Goal: Task Accomplishment & Management: Complete application form

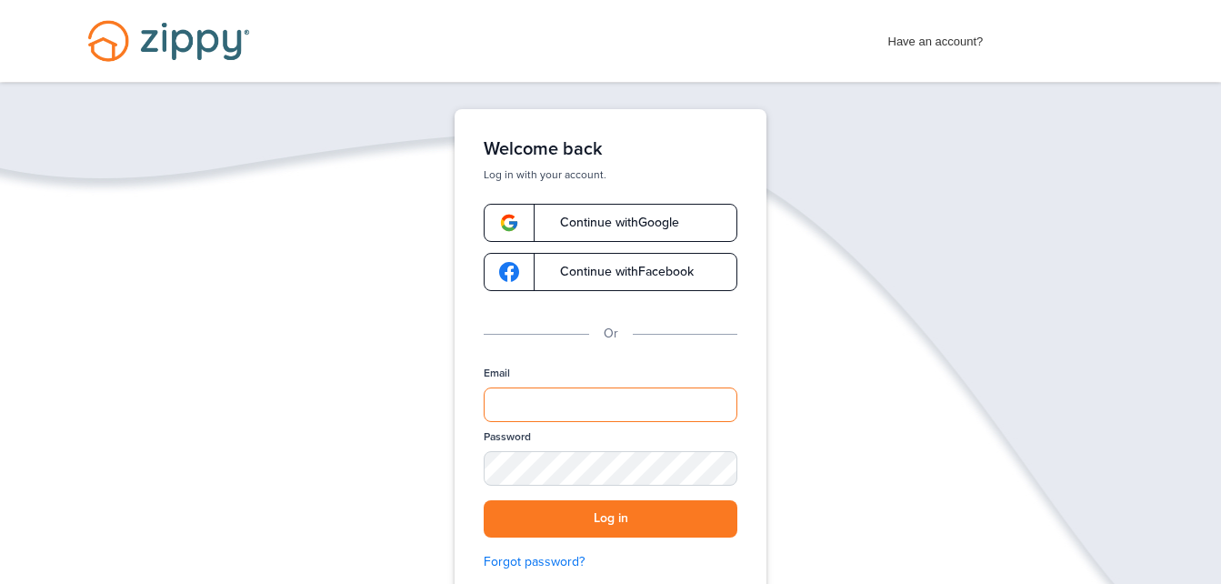
click at [593, 412] on input "Email" at bounding box center [611, 404] width 254 height 35
type input "**********"
click at [715, 476] on div "SHOW" at bounding box center [715, 469] width 40 height 17
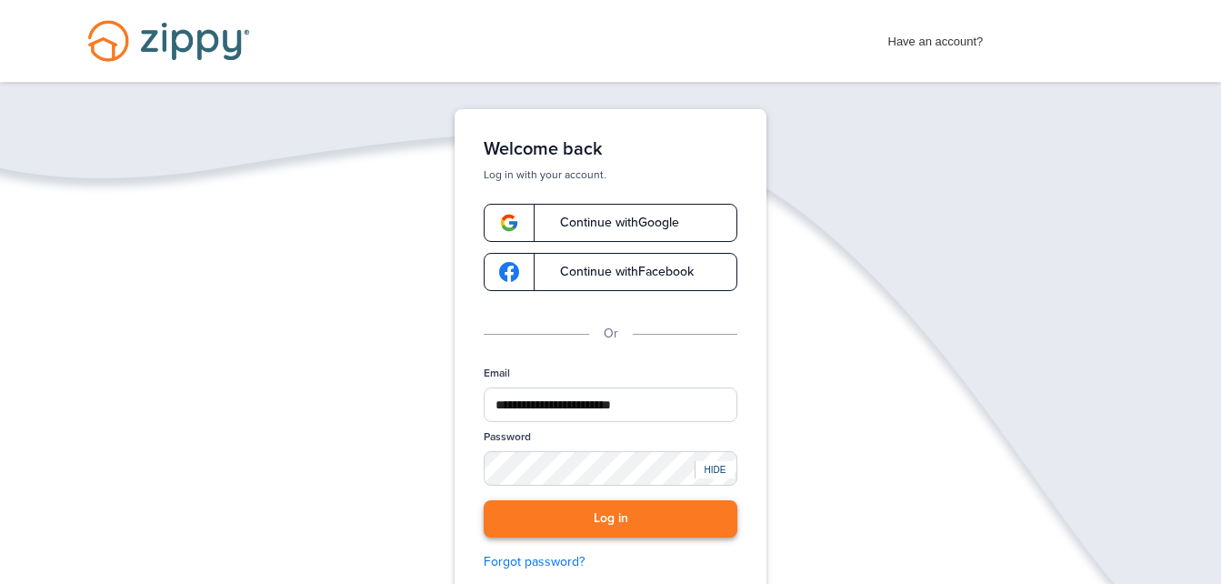
click at [702, 514] on button "Log in" at bounding box center [611, 518] width 254 height 37
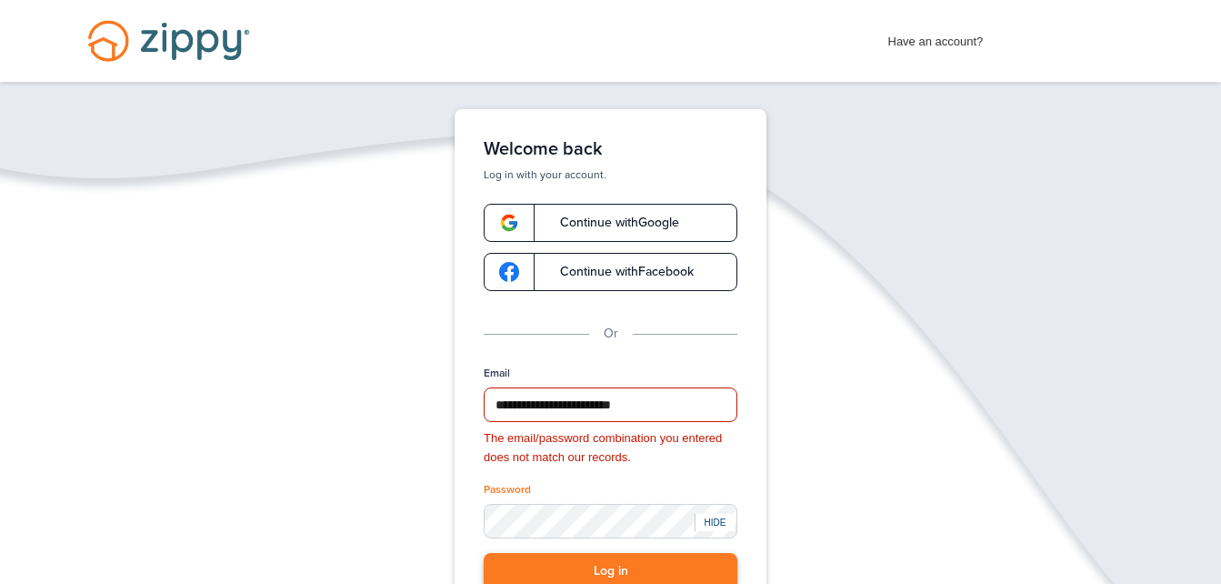
click at [531, 570] on button "Log in" at bounding box center [611, 571] width 254 height 37
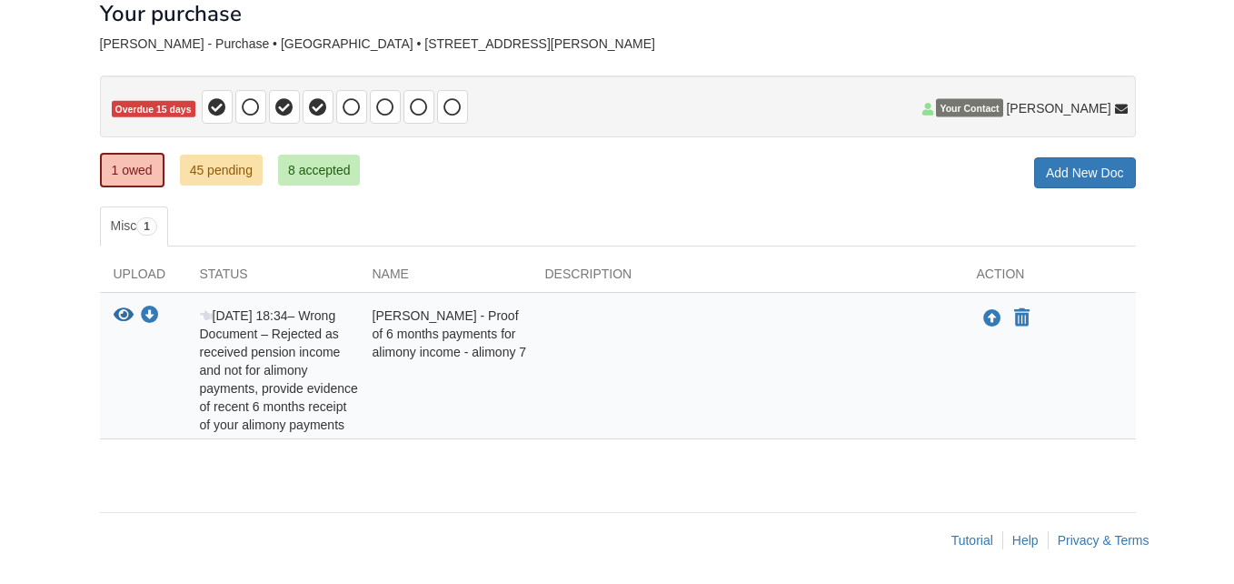
scroll to position [110, 0]
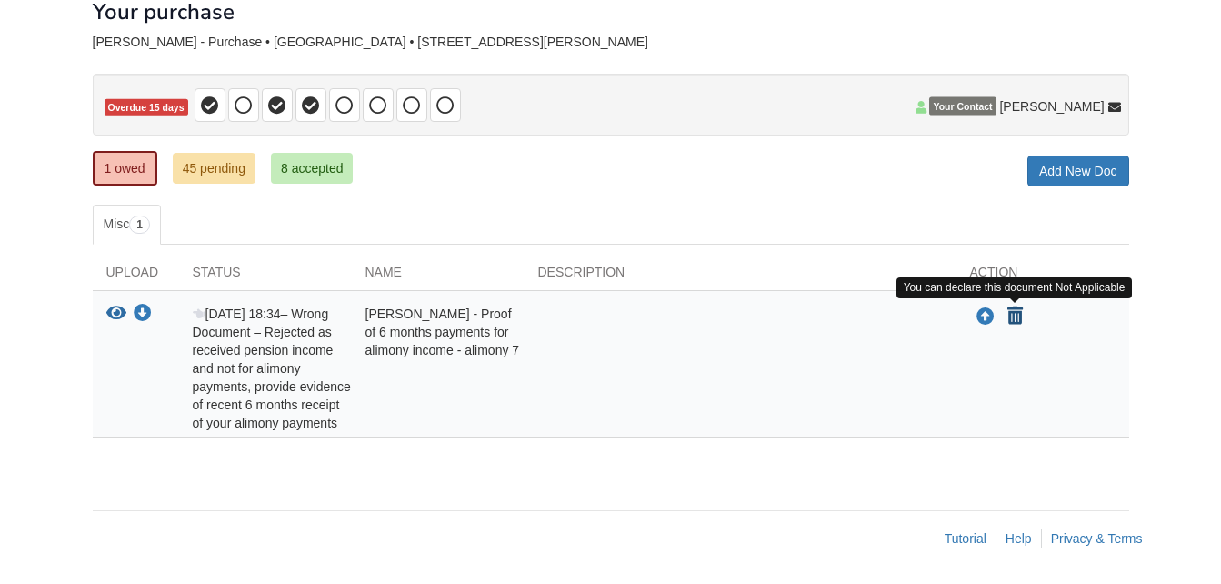
click at [1012, 313] on icon "Declare Barbara Kemmerling - Proof of 6 months payments for alimony income - al…" at bounding box center [1014, 316] width 15 height 18
type input "**********"
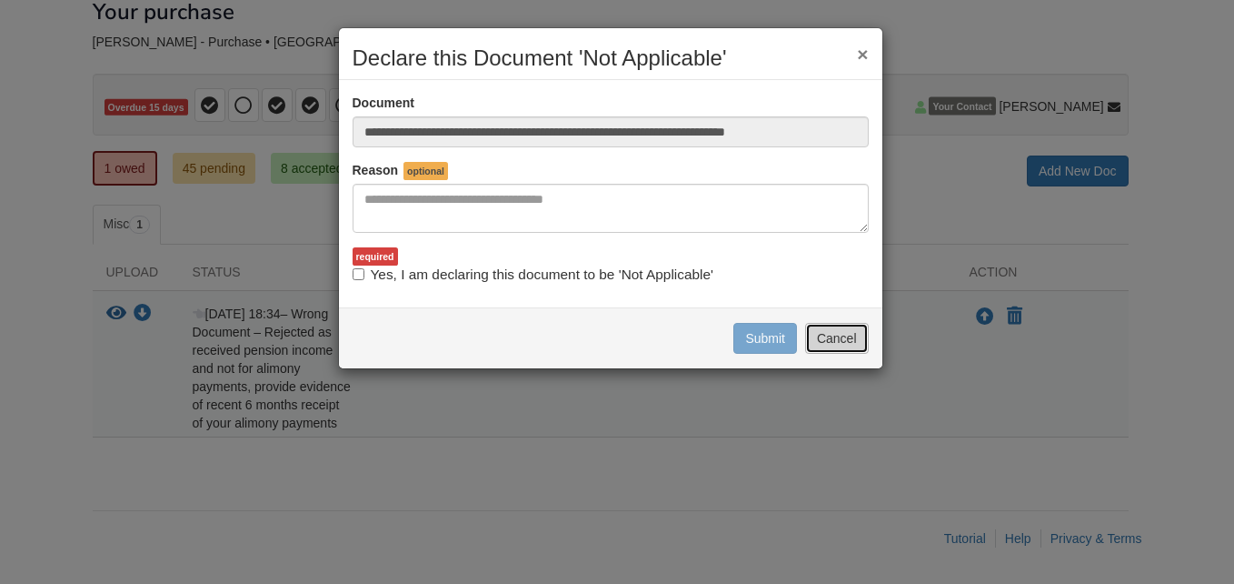
click at [825, 339] on button "Cancel" at bounding box center [837, 338] width 64 height 31
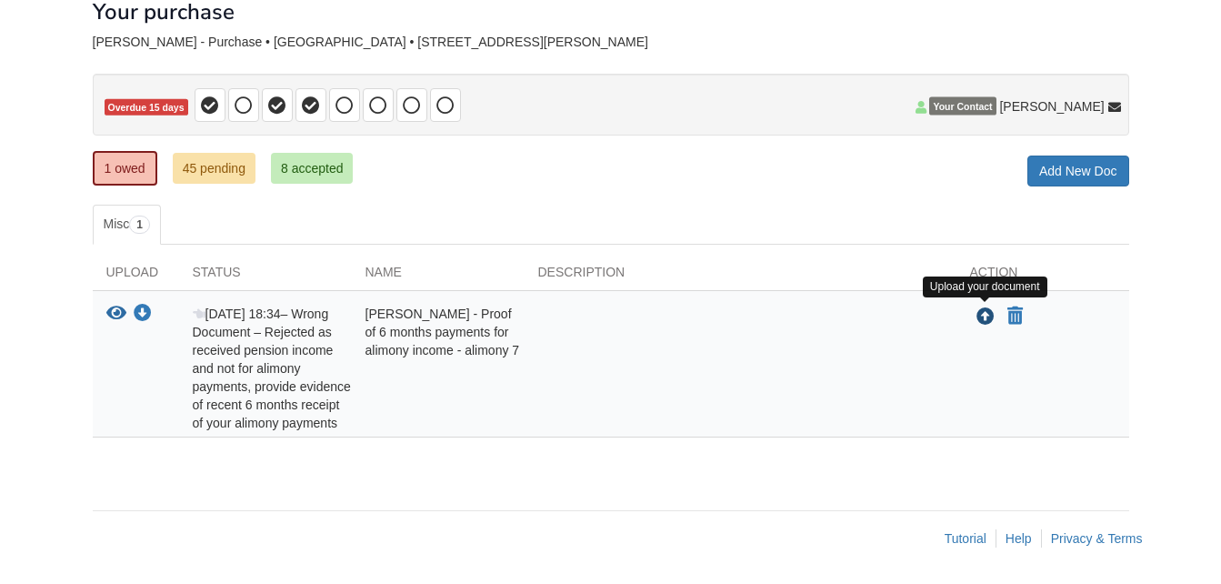
click at [983, 317] on icon "Upload Barbara Kemmerling - Proof of 6 months payments for alimony income - ali…" at bounding box center [985, 317] width 18 height 18
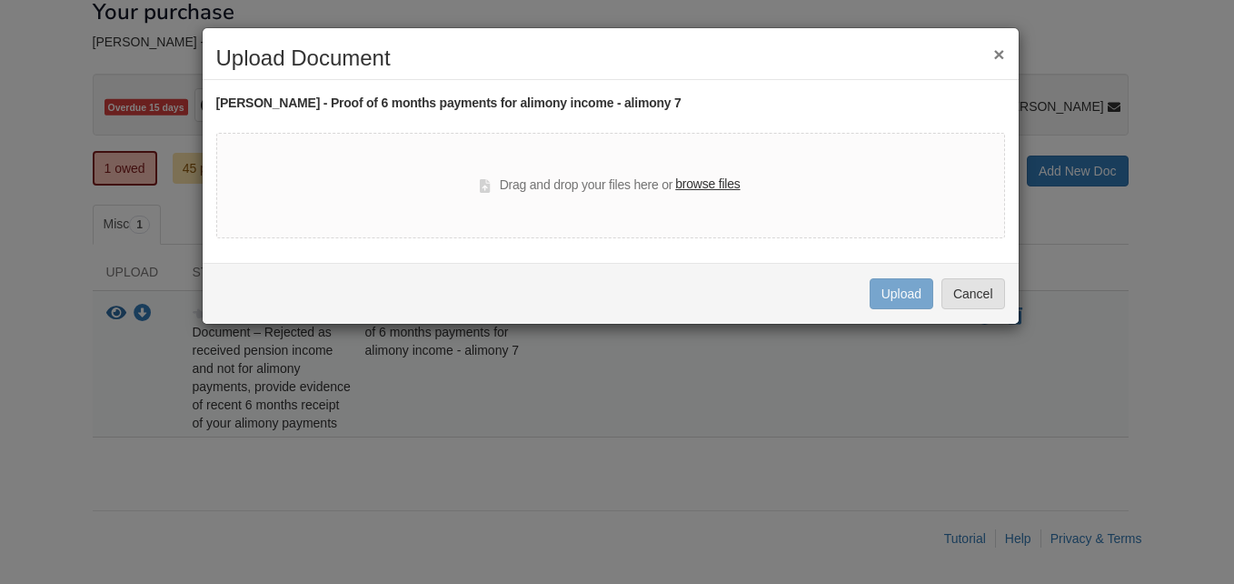
click at [723, 188] on label "browse files" at bounding box center [707, 185] width 65 height 20
click at [0, 0] on input "browse files" at bounding box center [0, 0] width 0 height 0
click at [287, 465] on div "× Upload Document [PERSON_NAME] - Proof of 6 months payments for alimony income…" at bounding box center [617, 292] width 1234 height 584
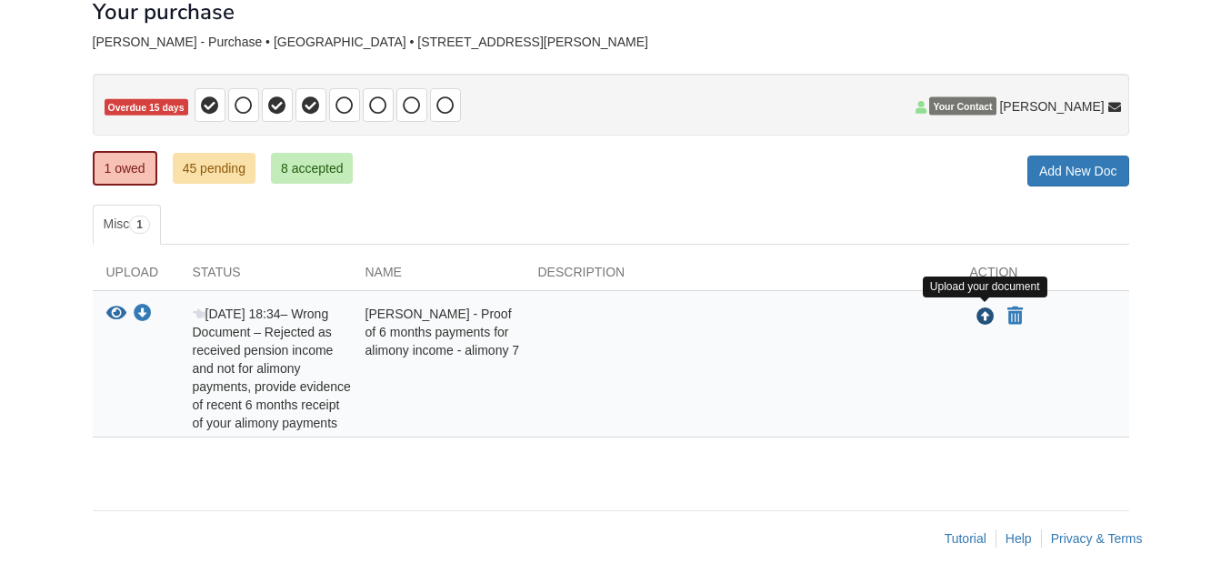
click at [986, 317] on icon "Upload Barbara Kemmerling - Proof of 6 months payments for alimony income - ali…" at bounding box center [985, 317] width 18 height 18
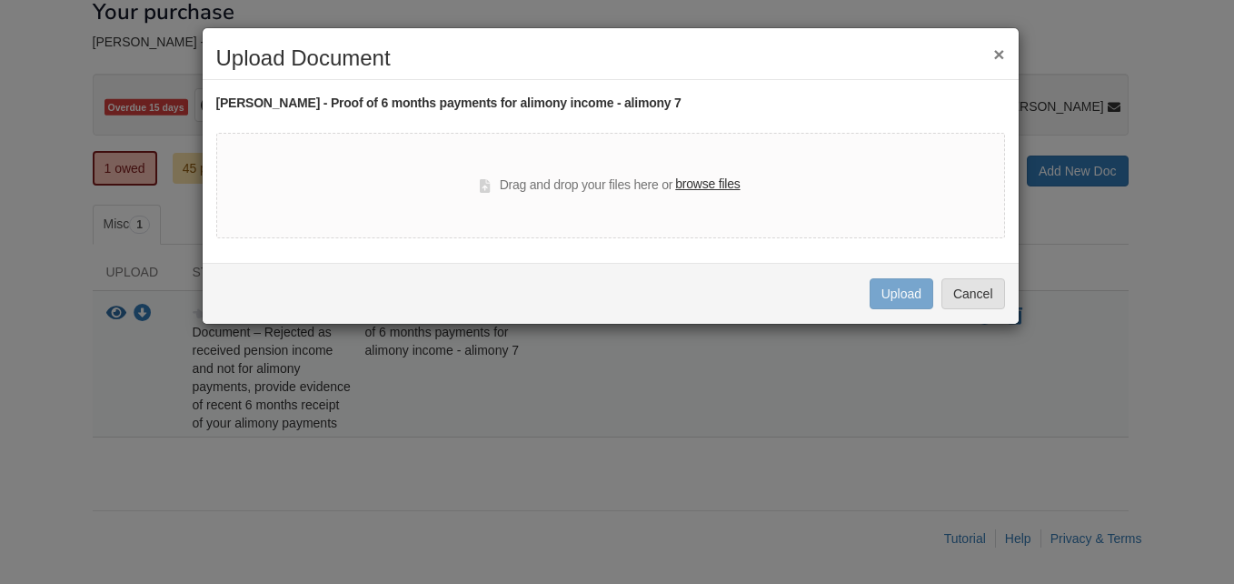
click at [706, 186] on label "browse files" at bounding box center [707, 185] width 65 height 20
click at [0, 0] on input "browse files" at bounding box center [0, 0] width 0 height 0
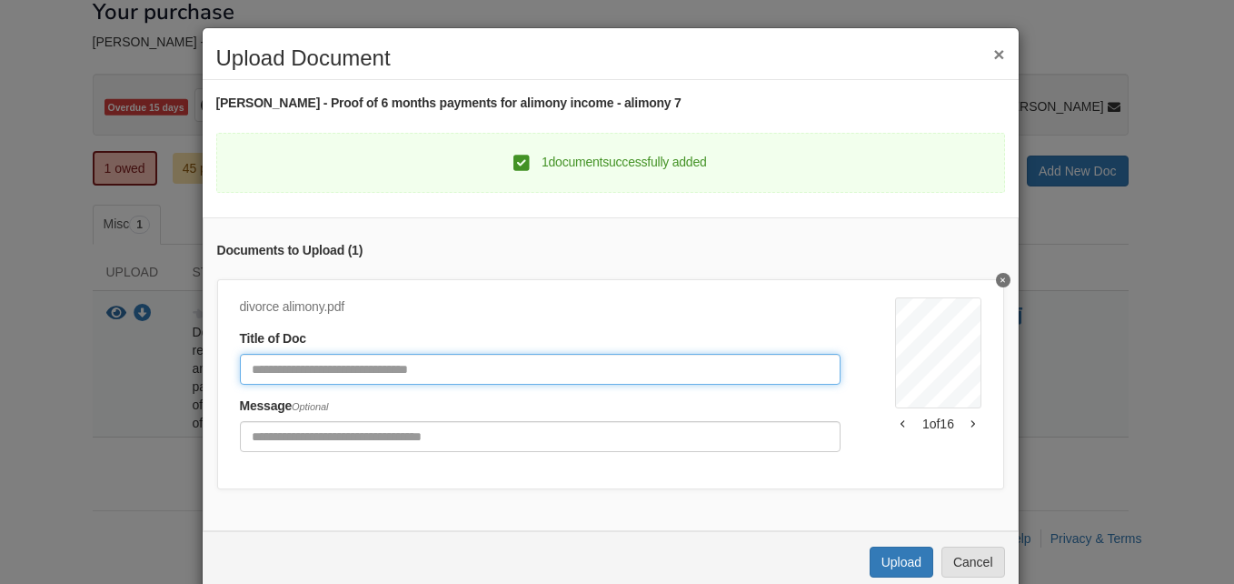
click at [376, 358] on input "Document Title" at bounding box center [541, 369] width 602 height 31
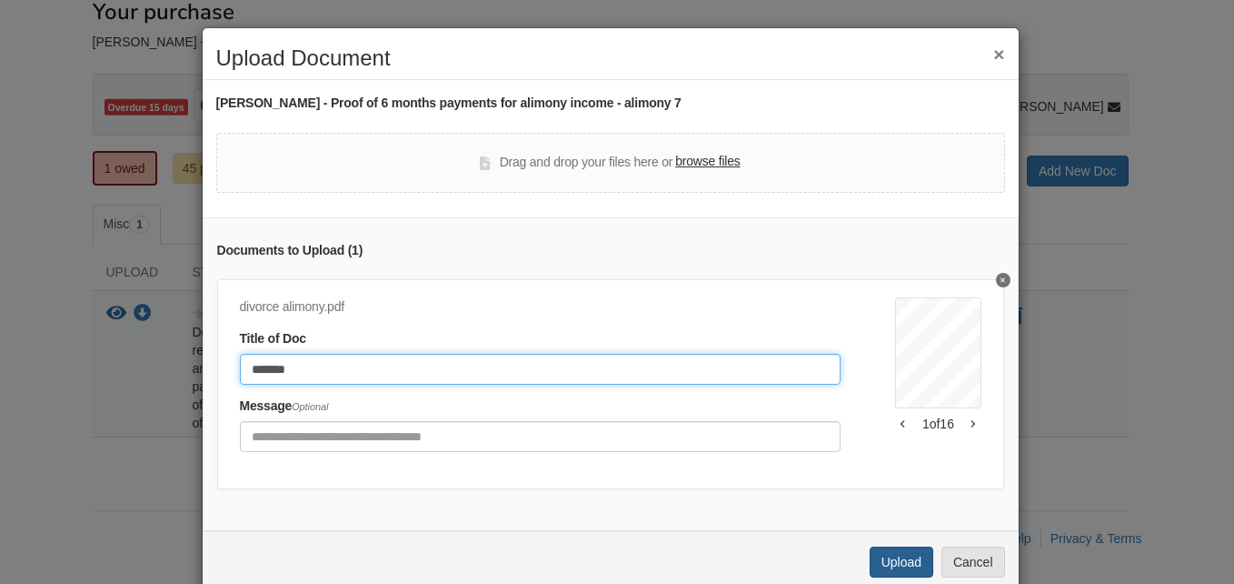
type input "*******"
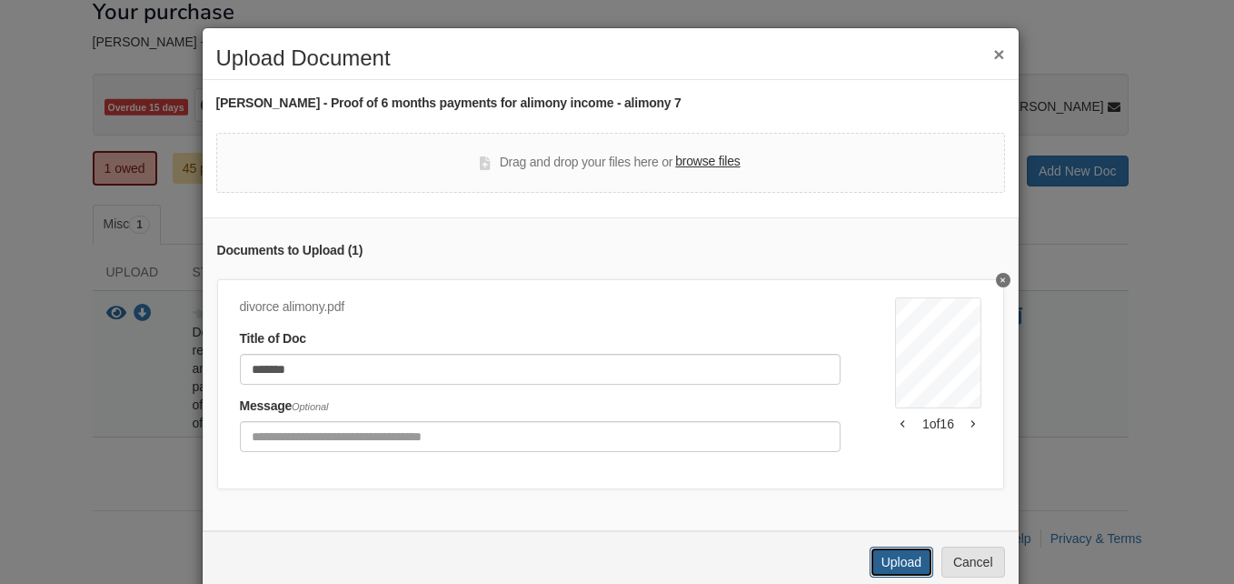
click at [901, 564] on button "Upload" at bounding box center [902, 561] width 64 height 31
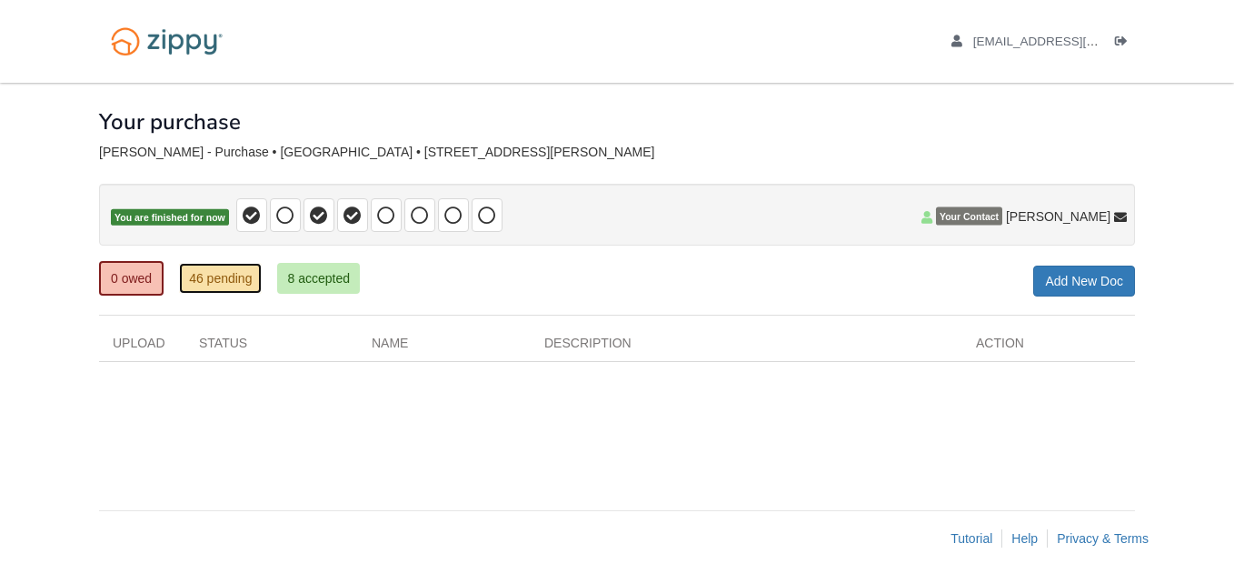
click at [195, 283] on link "46 pending" at bounding box center [220, 278] width 83 height 31
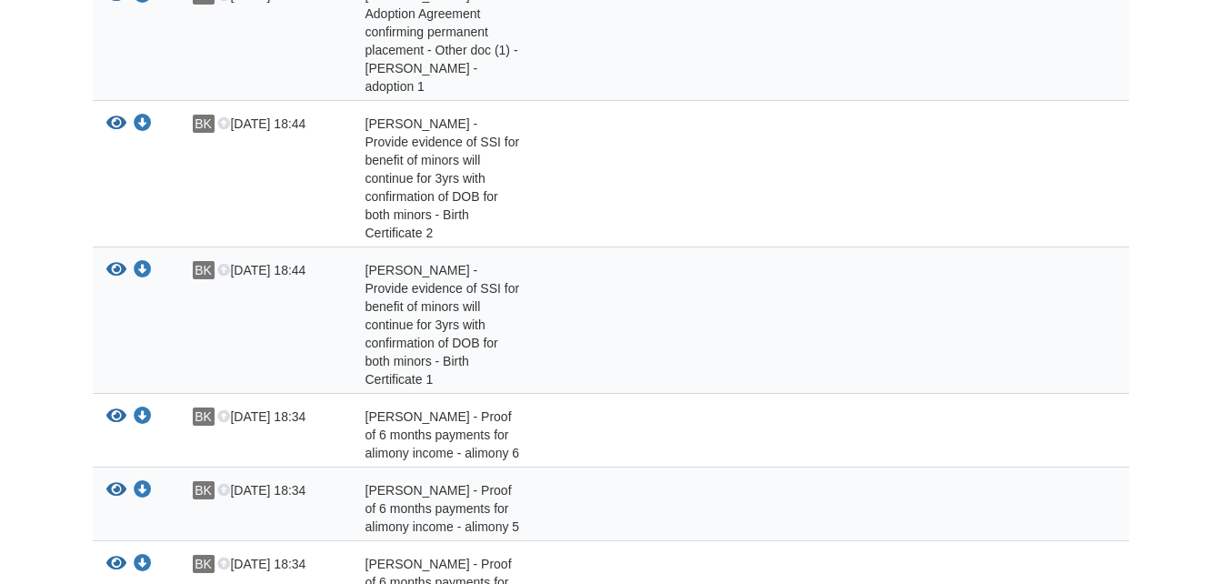
scroll to position [182, 0]
